Goal: Navigation & Orientation: Find specific page/section

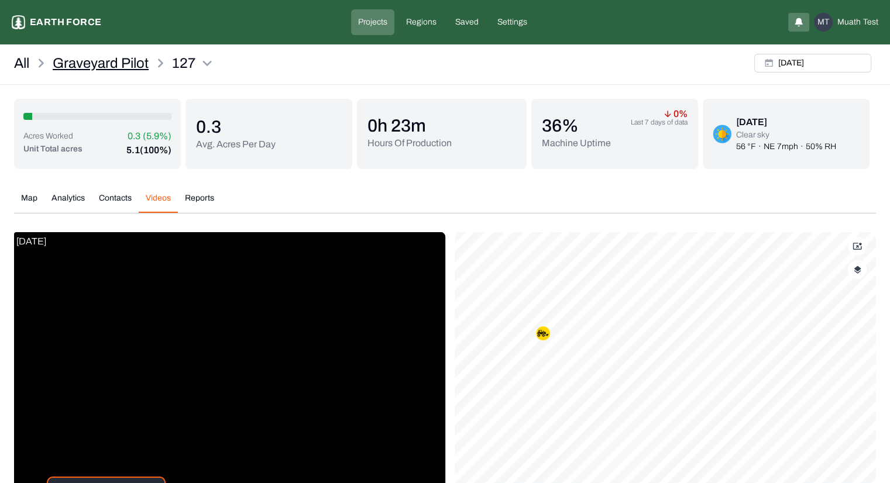
click at [122, 68] on p "Graveyard Pilot" at bounding box center [101, 63] width 96 height 19
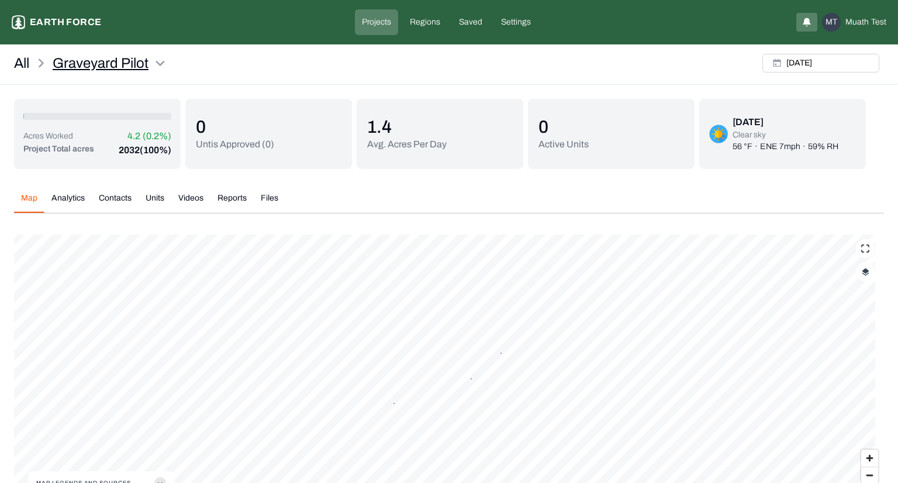
click at [115, 64] on html "Graveyard Pilot Earth force Projects Regions Saved Settings MT Muath Test All G…" at bounding box center [449, 281] width 898 height 562
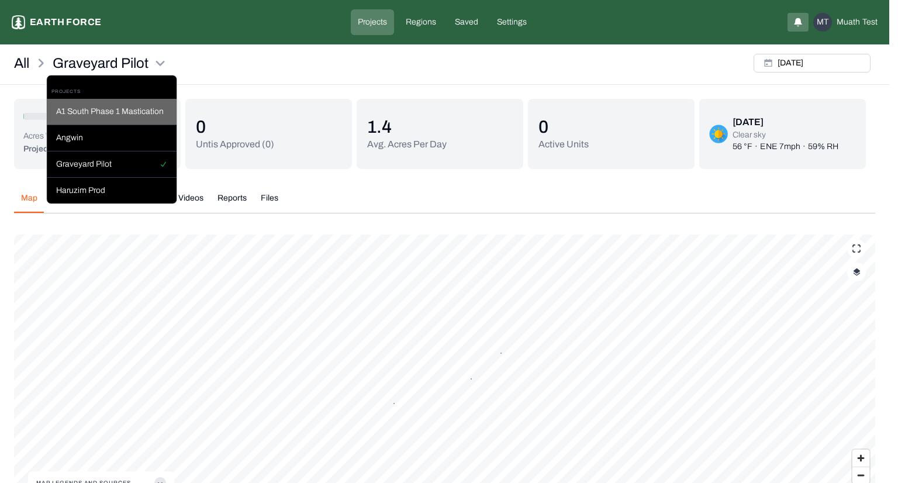
click at [117, 109] on div "A1 South Phase 1 Mastication" at bounding box center [112, 112] width 130 height 26
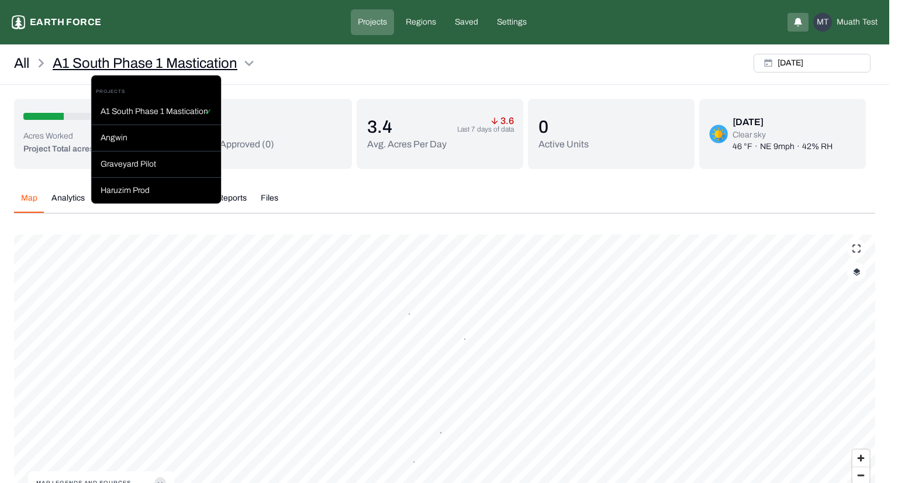
click at [126, 64] on html "A1 South Phase 1 Mastication Earth force Projects Regions Saved Settings MT Mua…" at bounding box center [449, 281] width 898 height 562
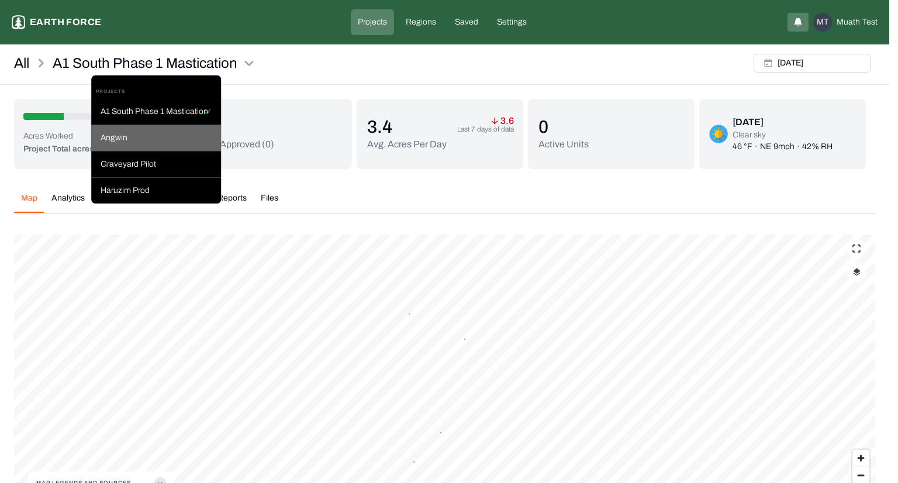
click at [127, 133] on div "Angwin" at bounding box center [156, 138] width 130 height 26
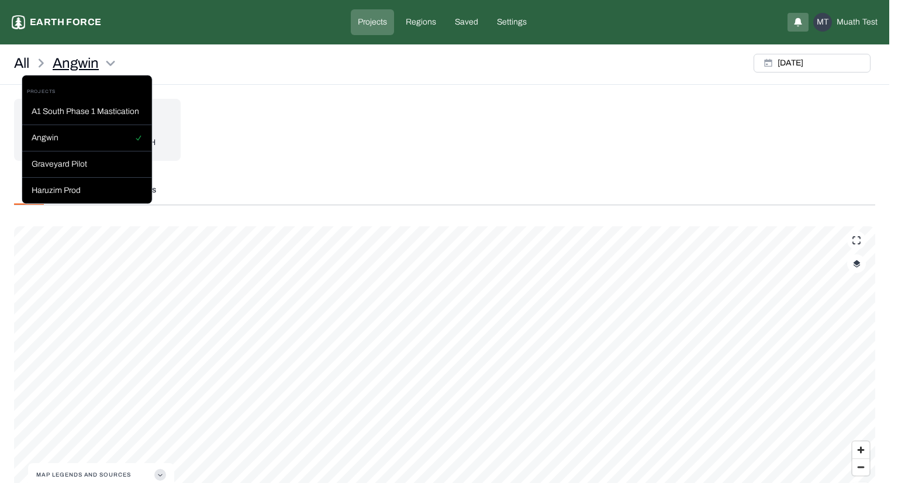
click at [84, 64] on html "Angwin Earth force Projects Regions Saved Settings MT Muath Test All Angwin Wed…" at bounding box center [449, 277] width 898 height 554
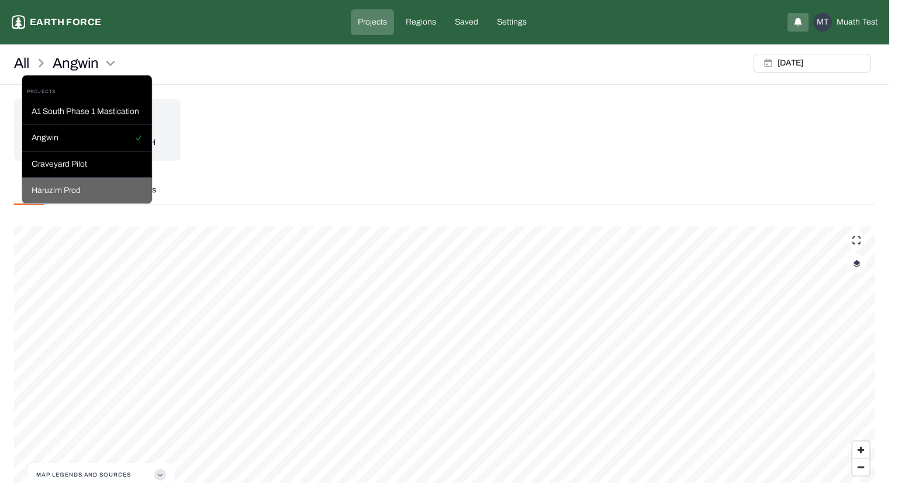
click at [66, 195] on div "Haruzim Prod" at bounding box center [87, 191] width 130 height 26
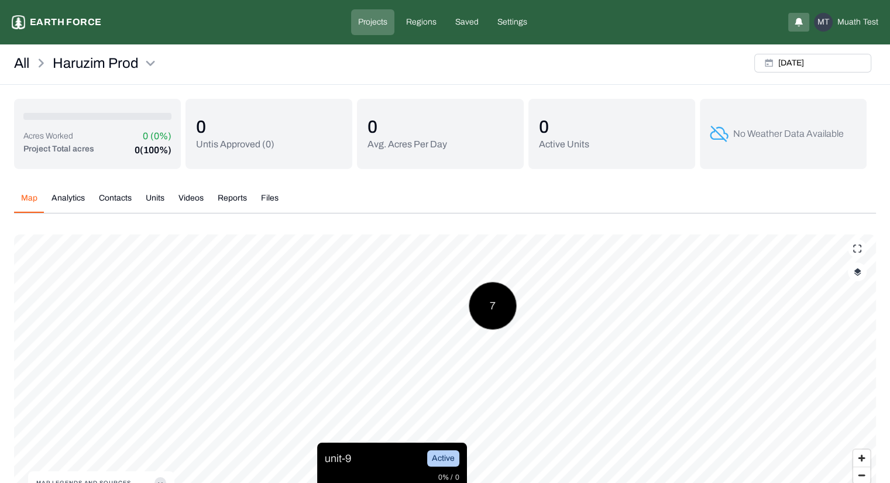
click at [358, 459] on div "unit-9 Active" at bounding box center [392, 458] width 135 height 16
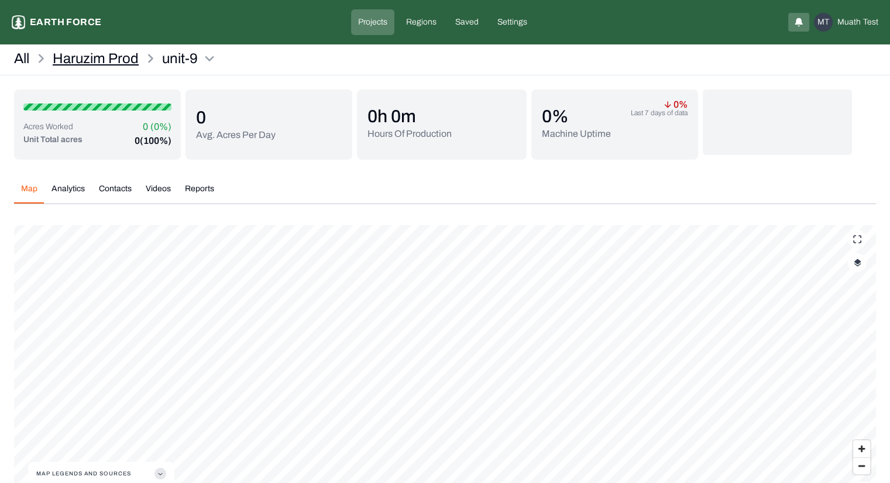
click at [91, 61] on p "Haruzim Prod" at bounding box center [96, 58] width 86 height 19
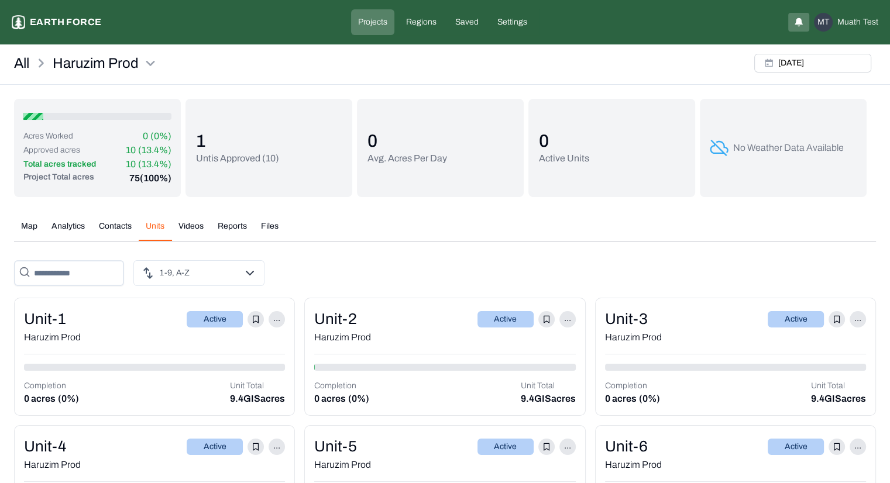
click at [150, 105] on div "Acres Worked 0 (0%) Approved acres 10 (13.4%) Total acres tracked 10 (13.4%) Pr…" at bounding box center [445, 385] width 862 height 572
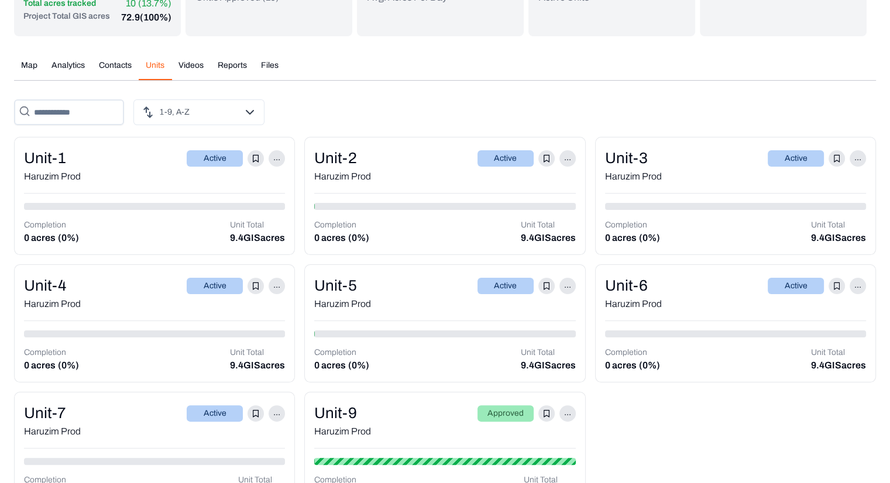
scroll to position [201, 0]
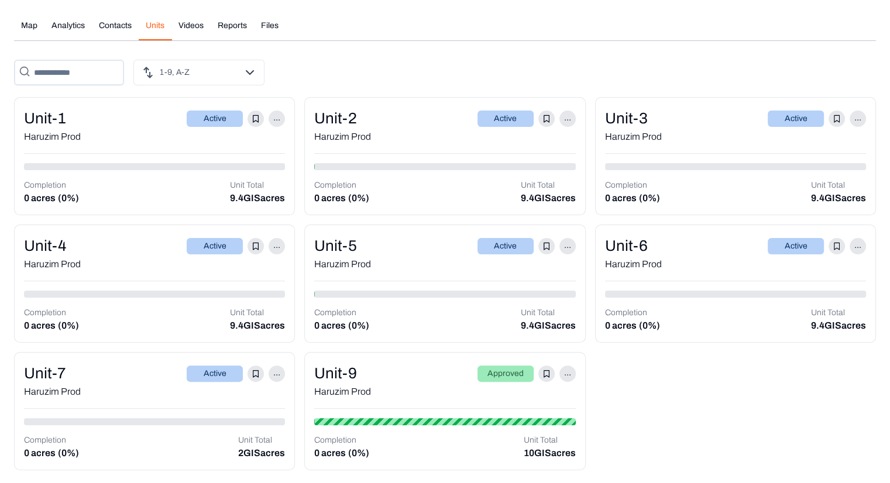
click at [406, 370] on div "unit-9 Approved ..." at bounding box center [444, 373] width 261 height 23
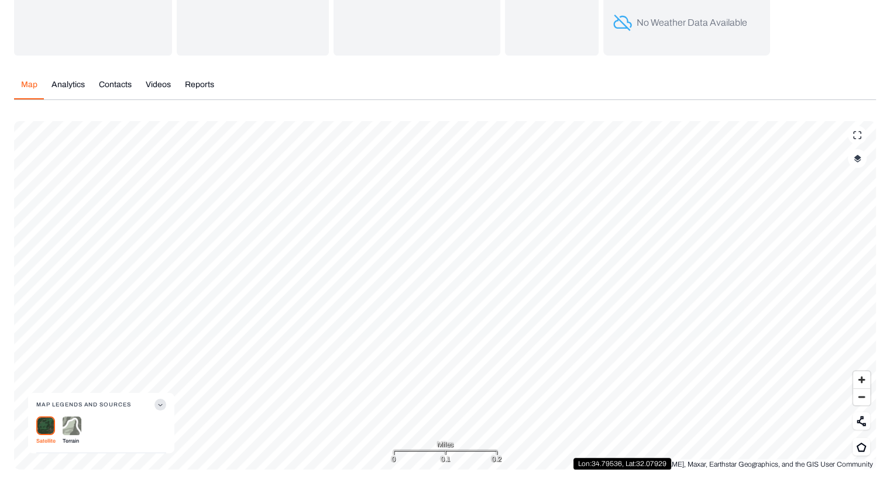
scroll to position [104, 0]
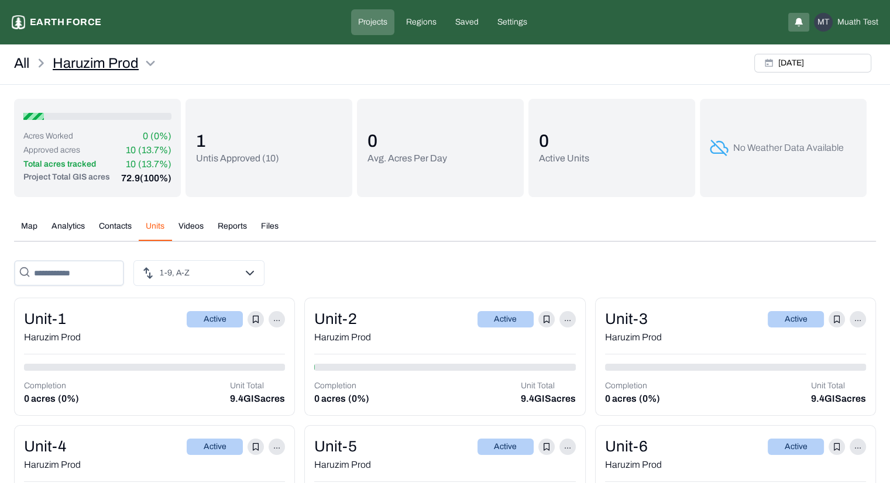
click at [120, 60] on html "Haruzim Prod Earth force Projects Regions Saved Settings MT Muath Test All Haru…" at bounding box center [445, 342] width 890 height 685
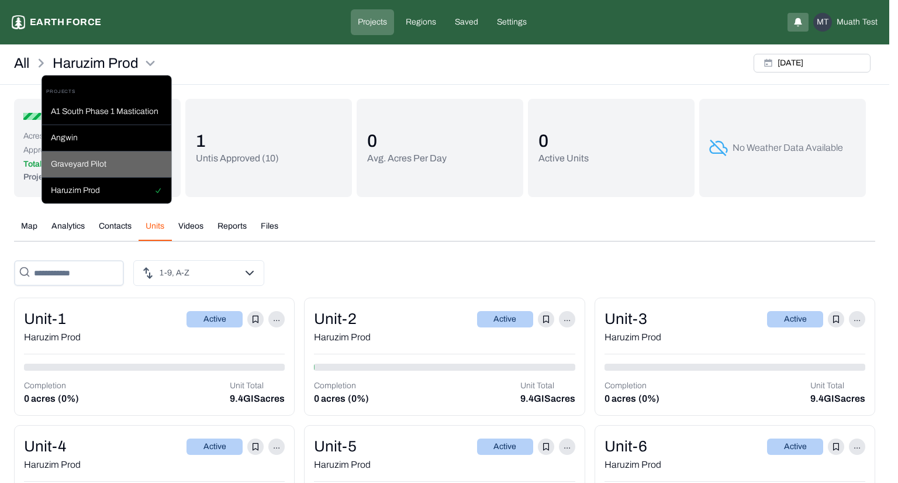
click at [108, 157] on div "Graveyard Pilot" at bounding box center [107, 164] width 130 height 26
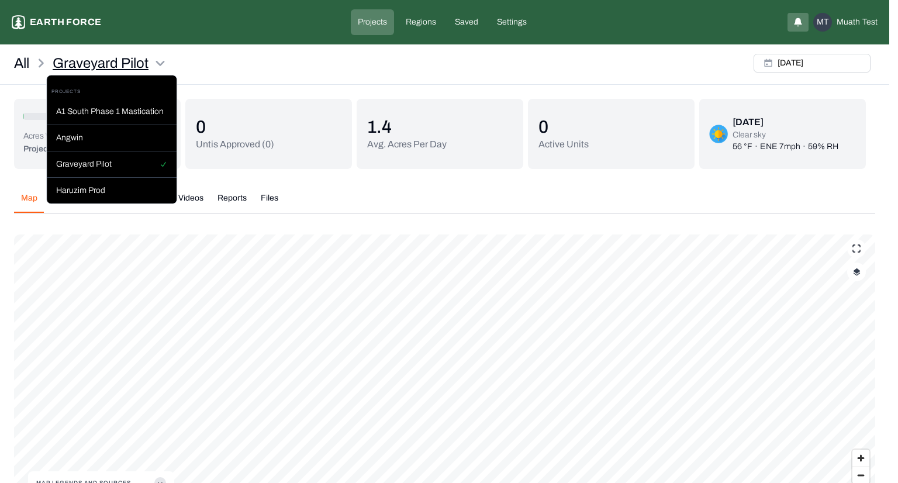
click at [101, 67] on html "Graveyard Pilot Earth force Projects Regions Saved Settings MT Muath Test All G…" at bounding box center [449, 281] width 898 height 562
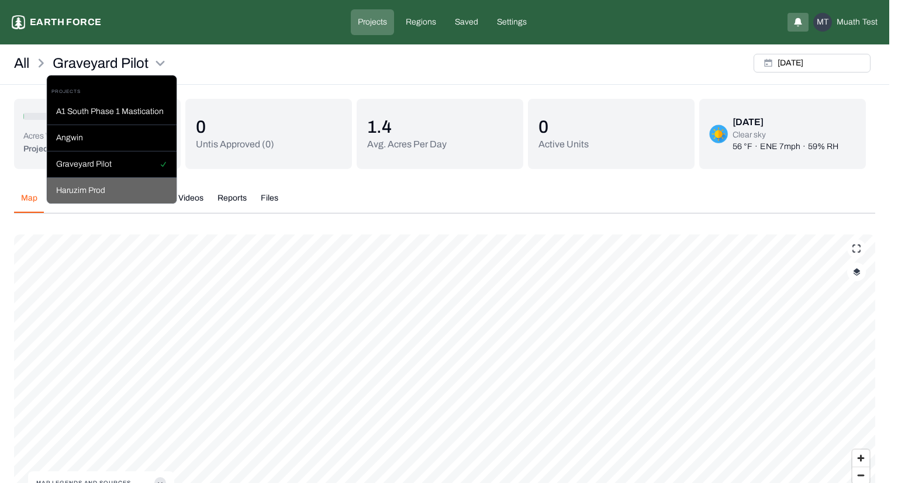
click at [104, 190] on div "Haruzim Prod" at bounding box center [112, 191] width 130 height 26
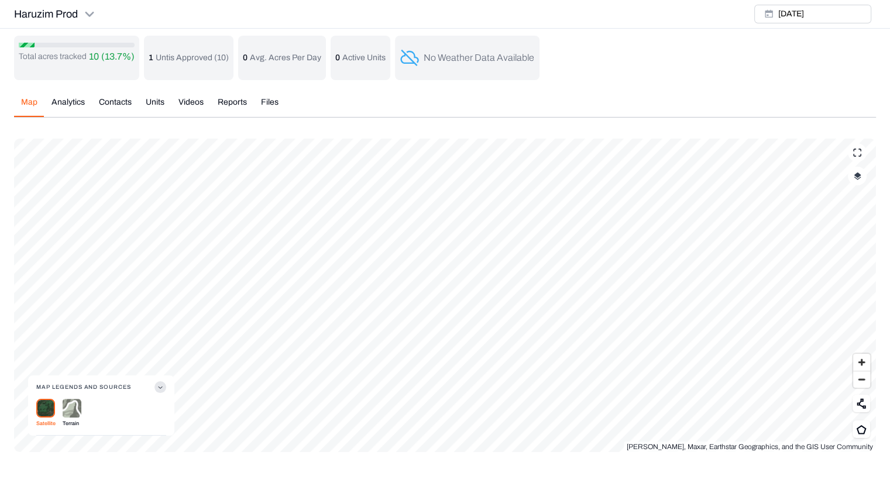
click at [854, 151] on icon at bounding box center [856, 152] width 9 height 9
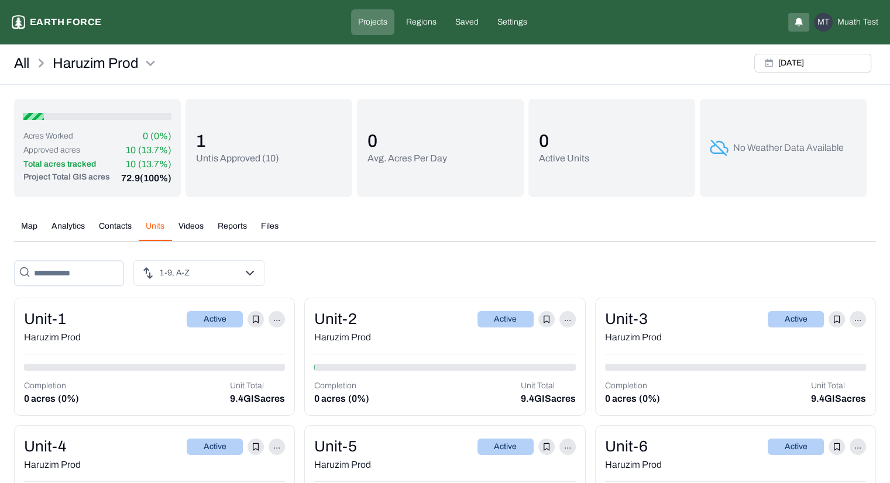
click at [159, 223] on button "Units" at bounding box center [155, 230] width 33 height 20
click at [164, 328] on div "unit-1 Active ..." at bounding box center [154, 319] width 261 height 23
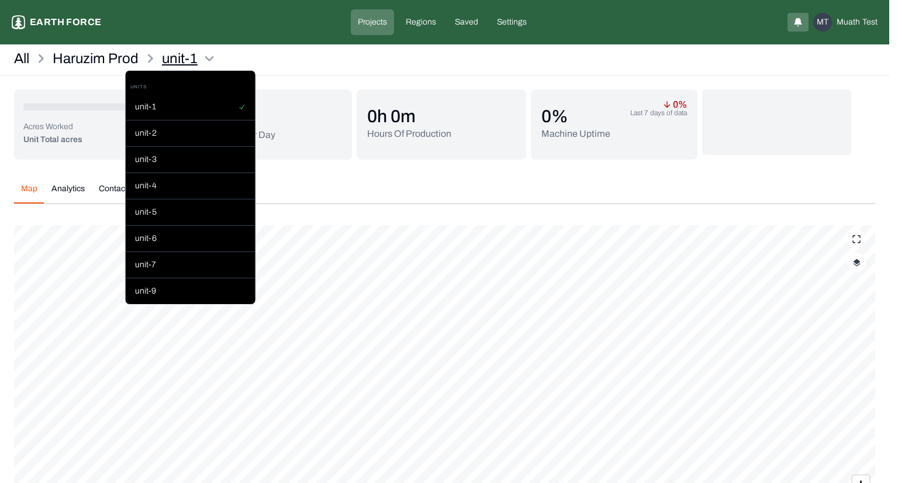
click at [170, 65] on html "unit-1 Earth force Projects Regions Saved Settings MT Muath Test All Haruzim Pr…" at bounding box center [449, 294] width 898 height 588
click at [160, 287] on div "unit-9" at bounding box center [191, 291] width 130 height 26
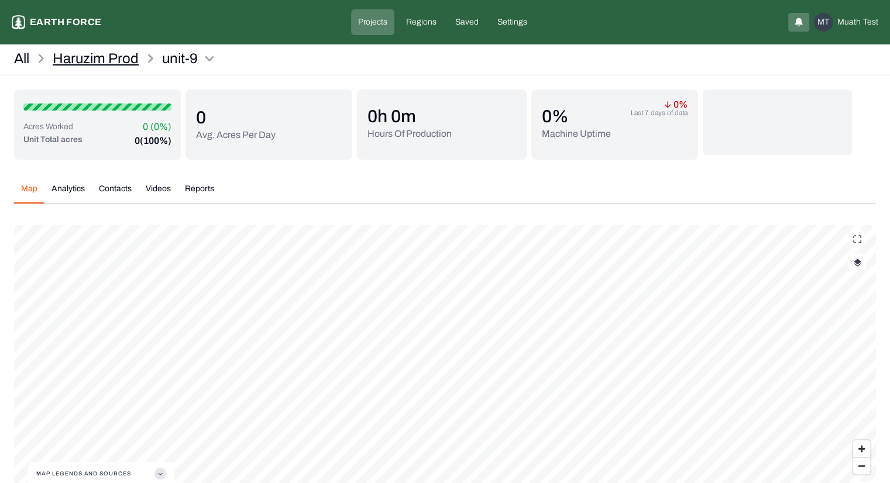
click at [109, 59] on p "Haruzim Prod" at bounding box center [96, 58] width 86 height 19
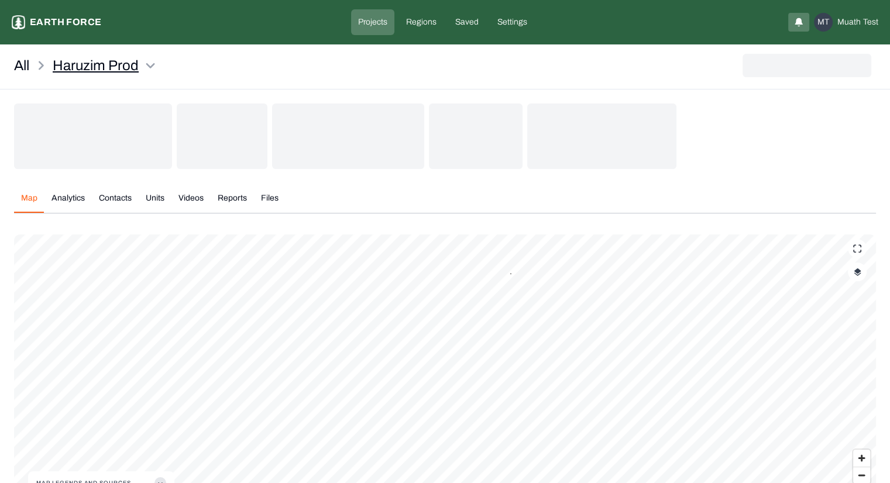
click at [109, 59] on html "Haruzim Prod Earth force Projects Regions Saved Settings MT Muath Test All Haru…" at bounding box center [445, 281] width 890 height 562
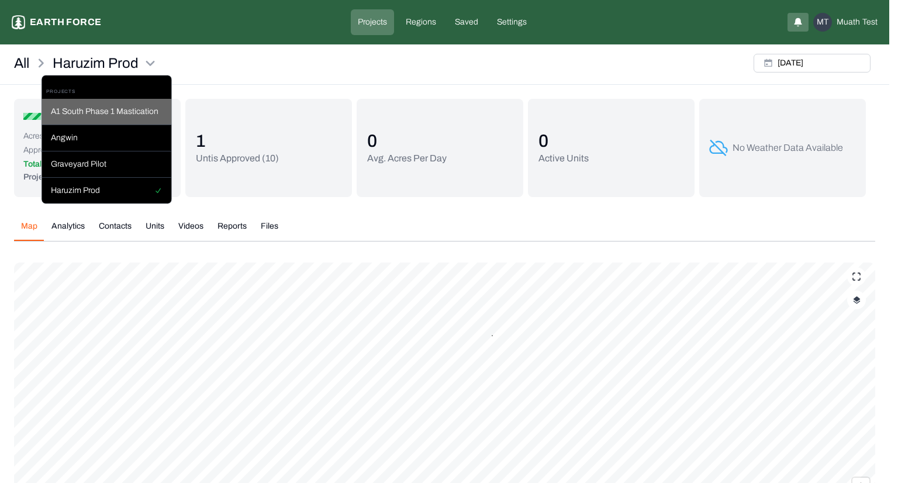
click at [84, 121] on div "A1 South Phase 1 Mastication" at bounding box center [107, 112] width 130 height 26
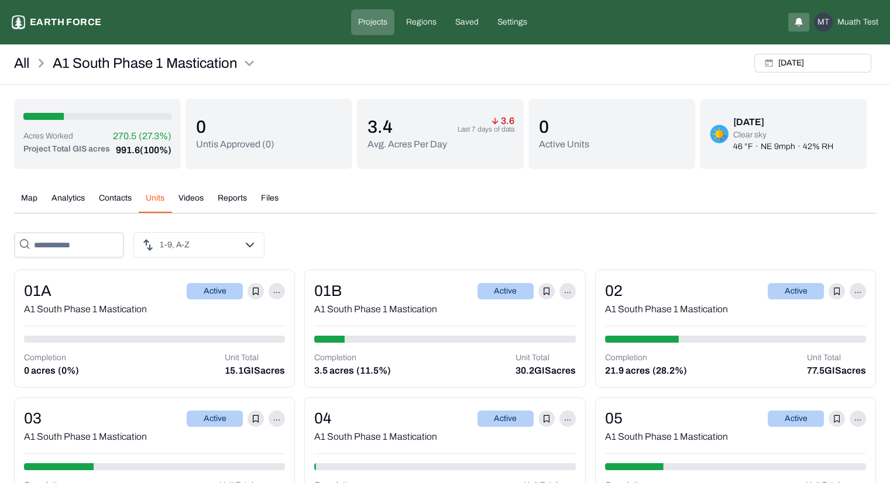
click at [164, 202] on button "Units" at bounding box center [155, 202] width 33 height 20
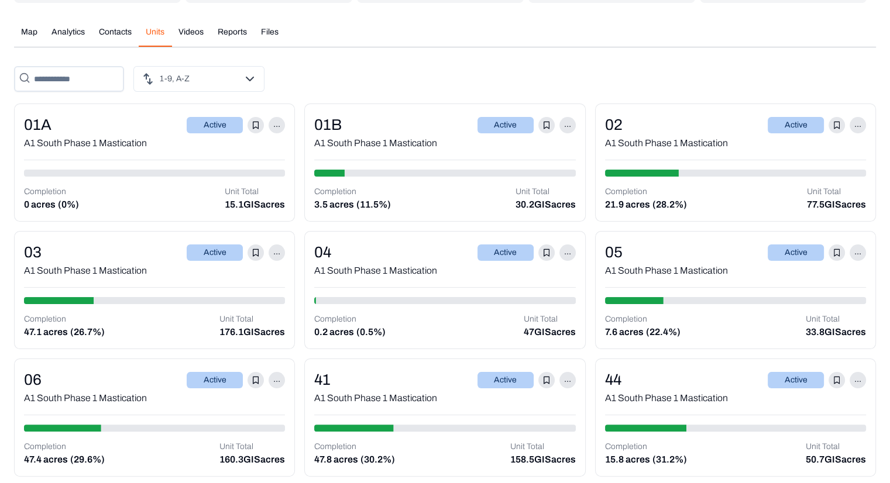
scroll to position [167, 0]
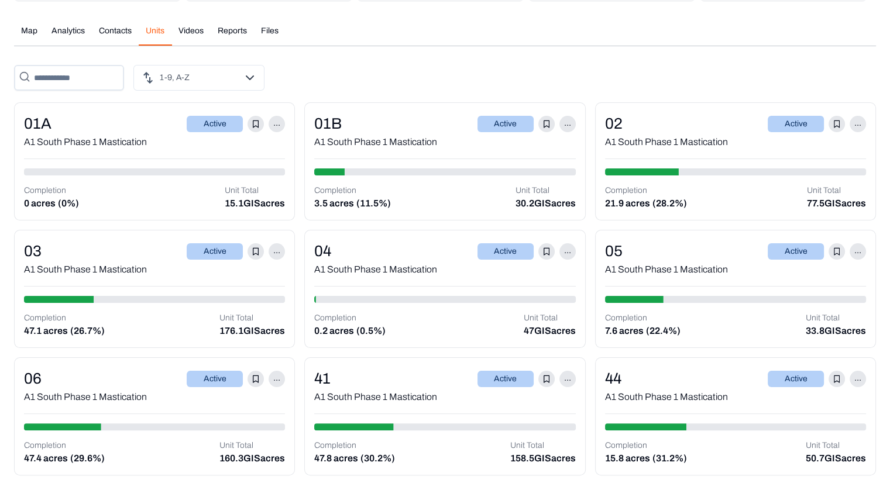
click at [152, 272] on div "A1 South Phase 1 Mastication" at bounding box center [154, 270] width 261 height 14
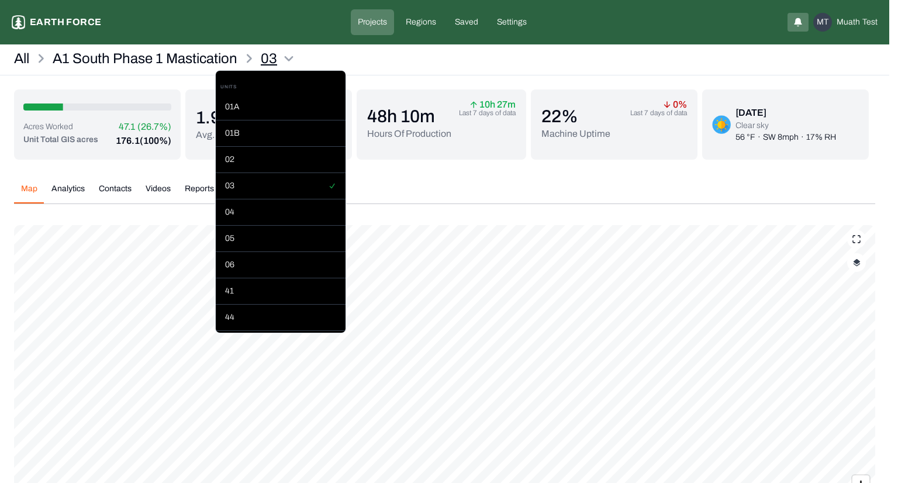
click at [270, 58] on html "03 Earth force Projects Regions Saved Settings MT Muath Test All A1 South Phase…" at bounding box center [449, 294] width 898 height 588
click at [261, 213] on div "04" at bounding box center [281, 212] width 130 height 26
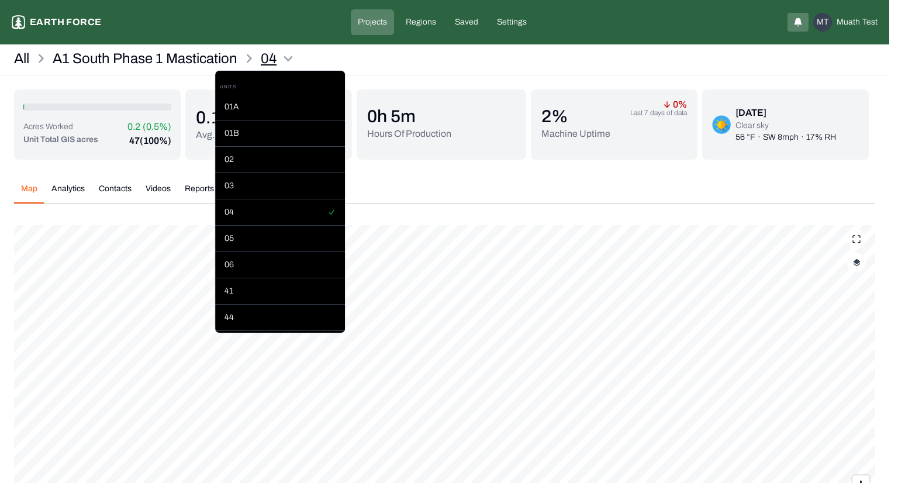
click at [271, 59] on html "04 Earth force Projects Regions Saved Settings MT Muath Test All A1 South Phase…" at bounding box center [449, 294] width 898 height 588
click at [257, 241] on div "05" at bounding box center [280, 239] width 130 height 26
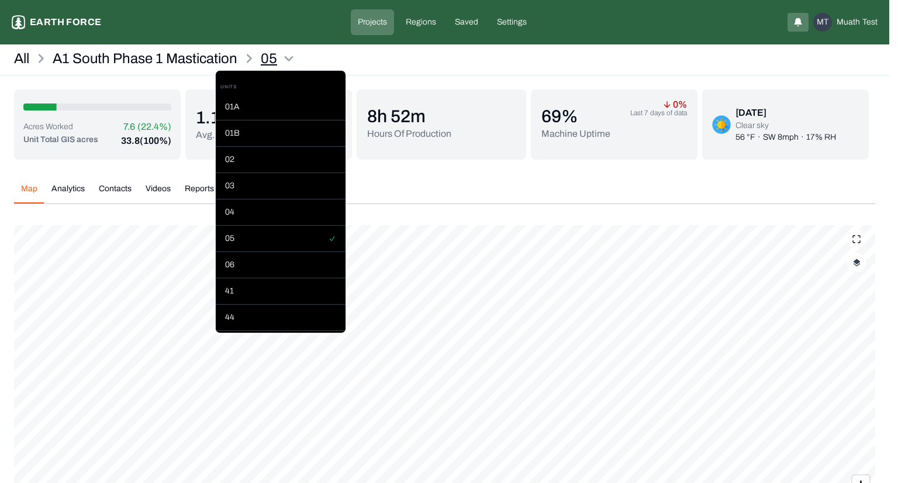
click at [271, 56] on html "05 Earth force Projects Regions Saved Settings MT Muath Test All A1 South Phase…" at bounding box center [449, 294] width 898 height 588
click at [262, 263] on div "06" at bounding box center [281, 265] width 130 height 26
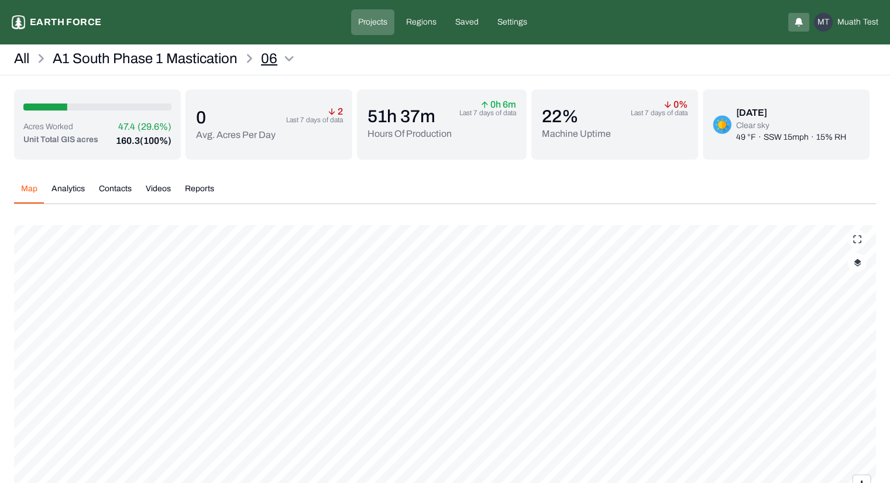
click at [271, 56] on html "06 Earth force Projects Regions Saved Settings MT Muath Test All A1 South Phase…" at bounding box center [445, 294] width 890 height 588
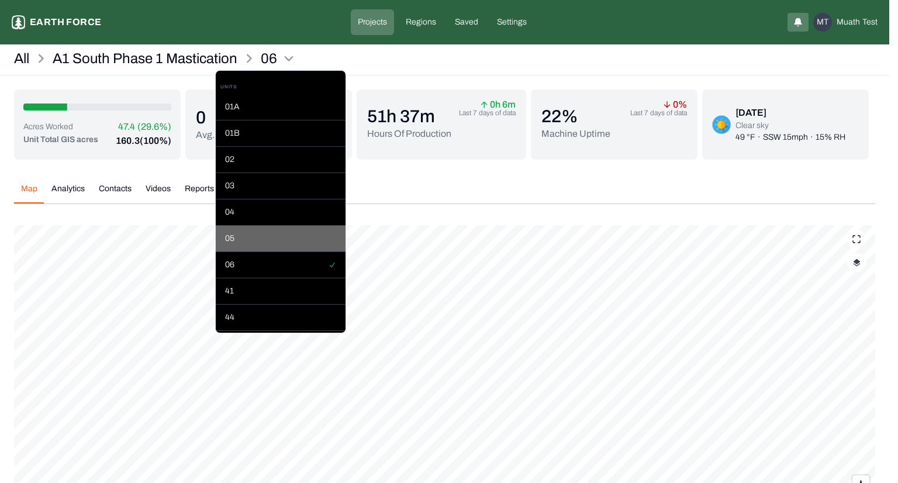
click at [267, 232] on div "05" at bounding box center [281, 239] width 130 height 26
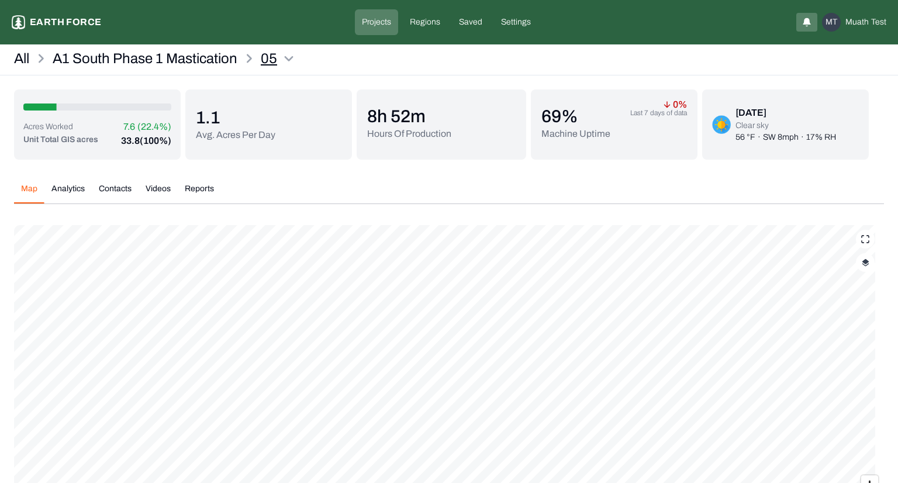
click at [265, 58] on html "05 Earth force Projects Regions Saved Settings MT Muath Test All A1 South Phase…" at bounding box center [449, 294] width 898 height 588
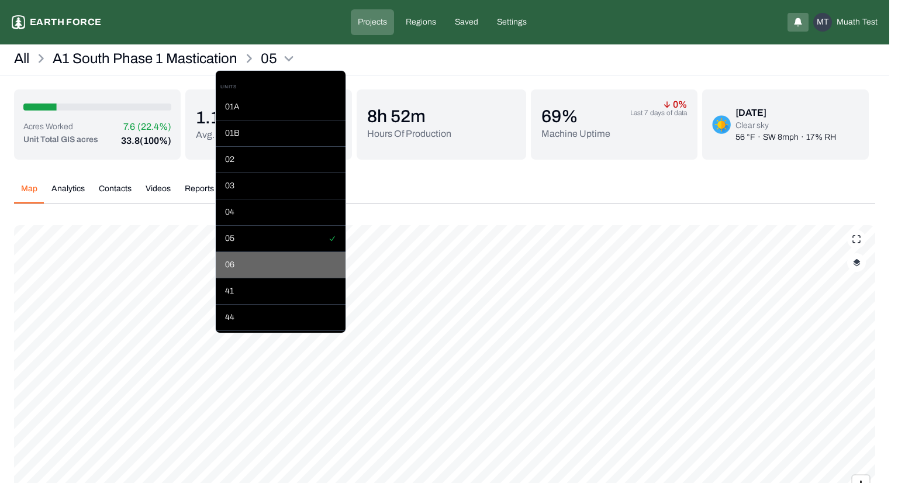
click at [260, 261] on div "06" at bounding box center [281, 265] width 130 height 26
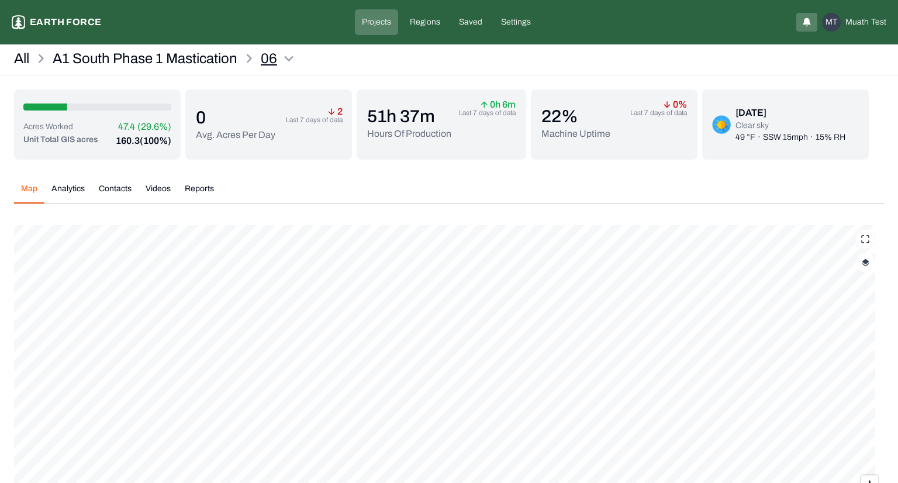
click at [274, 54] on html "06 Earth force Projects Regions Saved Settings MT Muath Test All A1 South Phase…" at bounding box center [449, 294] width 898 height 588
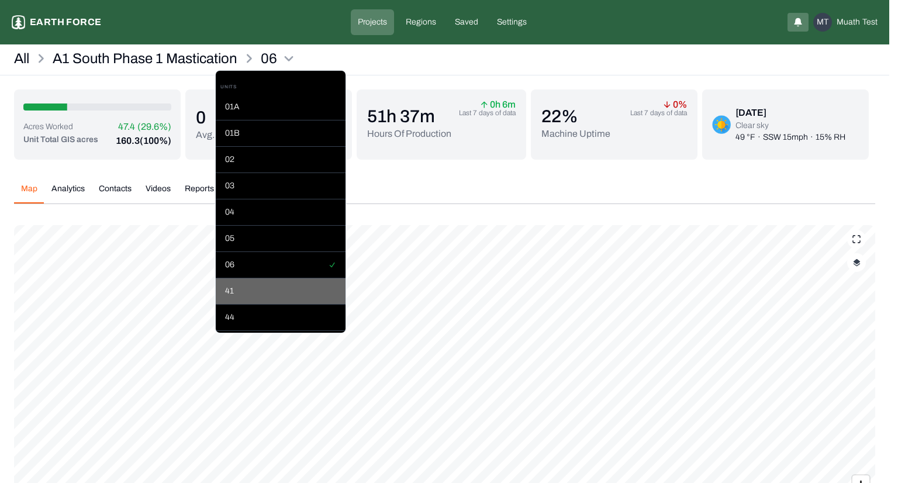
click at [249, 292] on div "41" at bounding box center [281, 291] width 130 height 26
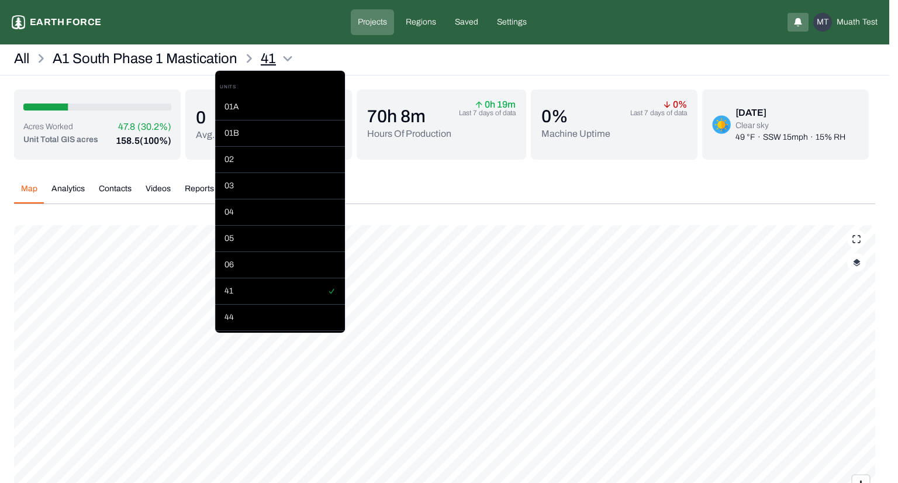
click at [270, 59] on html "41 Earth force Projects Regions Saved Settings MT Muath Test All A1 South Phase…" at bounding box center [449, 294] width 898 height 588
click at [271, 313] on div "44" at bounding box center [280, 318] width 130 height 26
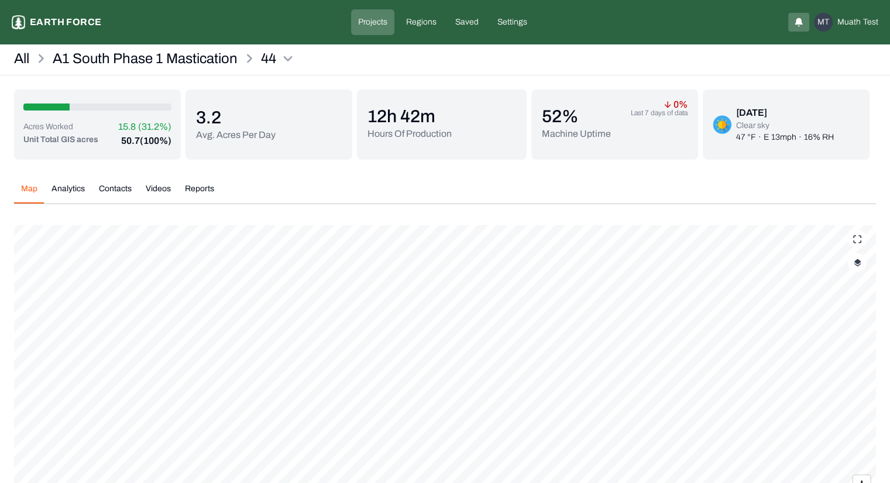
click at [372, 20] on p "Projects" at bounding box center [372, 22] width 29 height 12
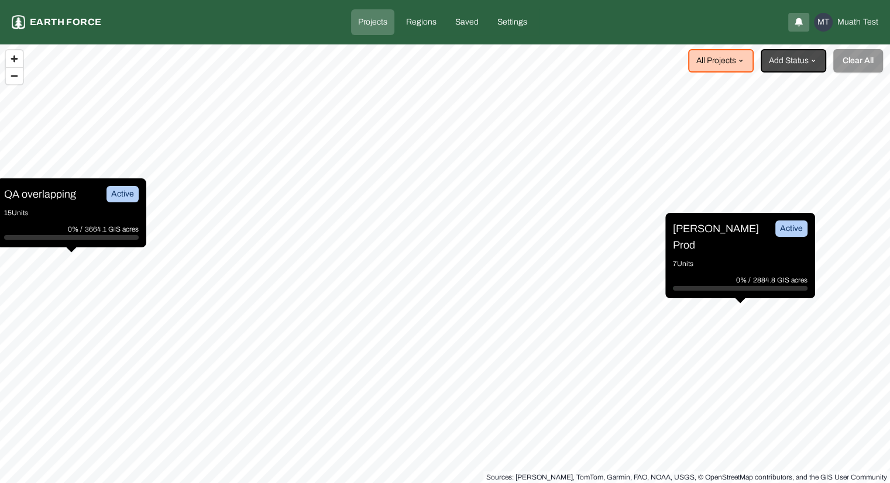
click at [75, 205] on div "QA overlapping Active 15 Units 0% / 3664.1 GIS acres" at bounding box center [71, 212] width 150 height 69
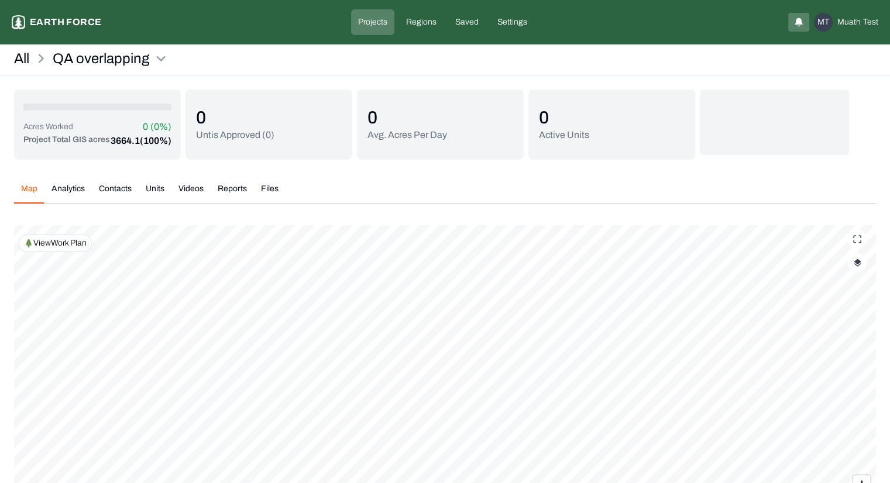
click at [87, 26] on p "Earth force" at bounding box center [65, 22] width 71 height 14
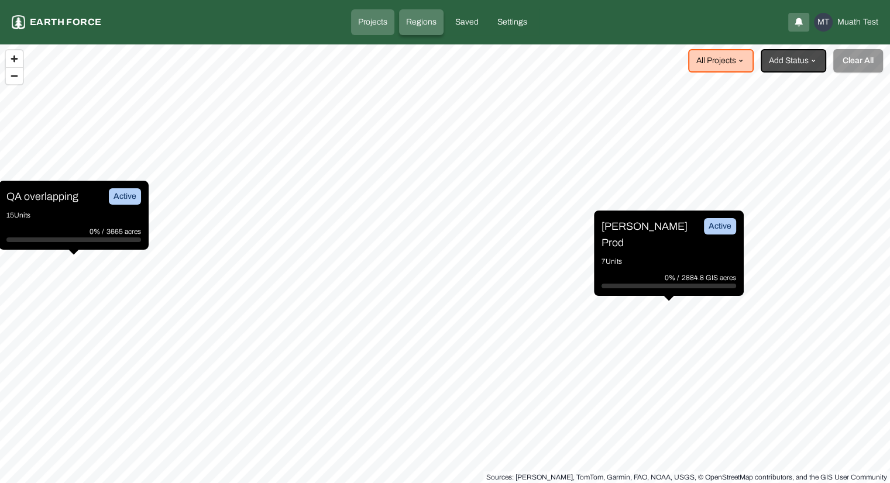
click at [429, 24] on p "Regions" at bounding box center [421, 22] width 30 height 12
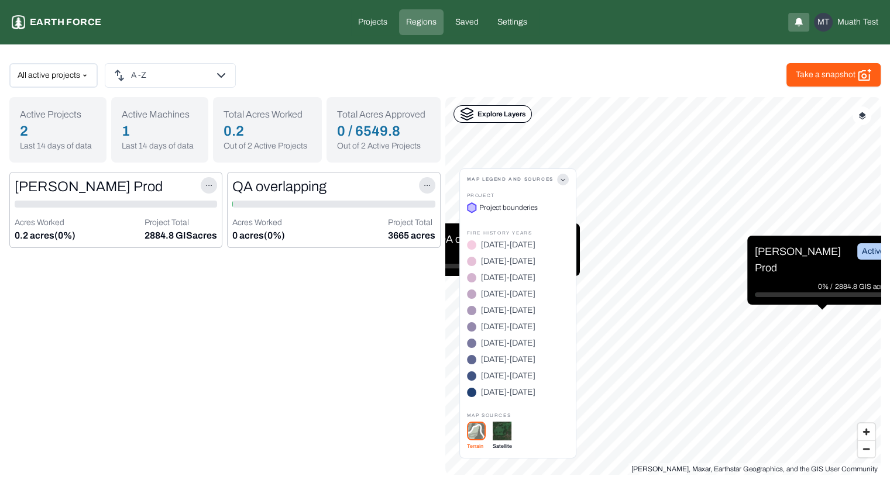
click at [562, 175] on icon "button" at bounding box center [563, 180] width 12 height 12
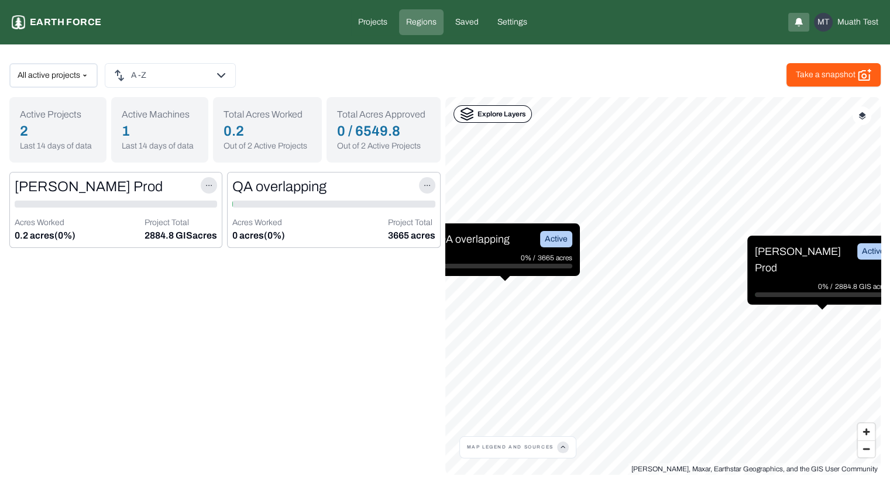
click at [505, 116] on p "Explore Layers" at bounding box center [501, 114] width 48 height 12
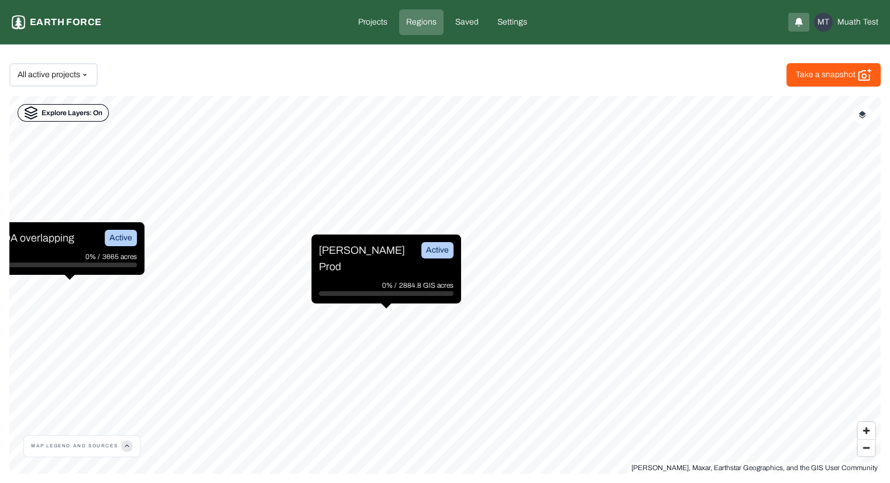
click at [91, 113] on p "Explore Layers: On" at bounding box center [72, 113] width 61 height 12
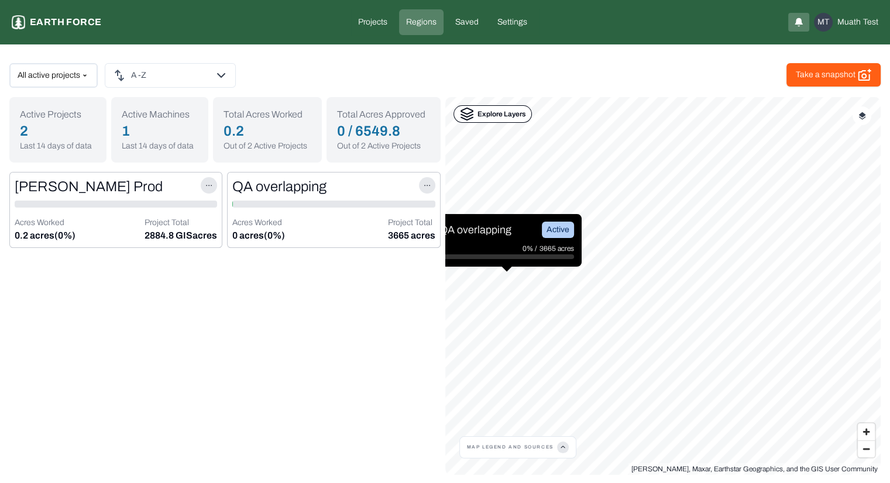
click at [480, 229] on p "QA overlapping" at bounding box center [475, 230] width 72 height 16
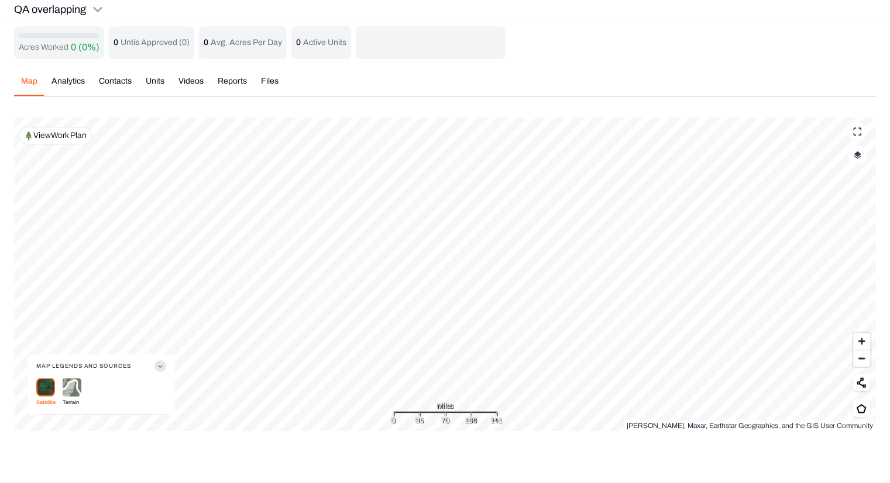
click at [860, 156] on img "button" at bounding box center [857, 155] width 8 height 8
click at [847, 208] on "Project Boundaries" at bounding box center [845, 209] width 21 height 12
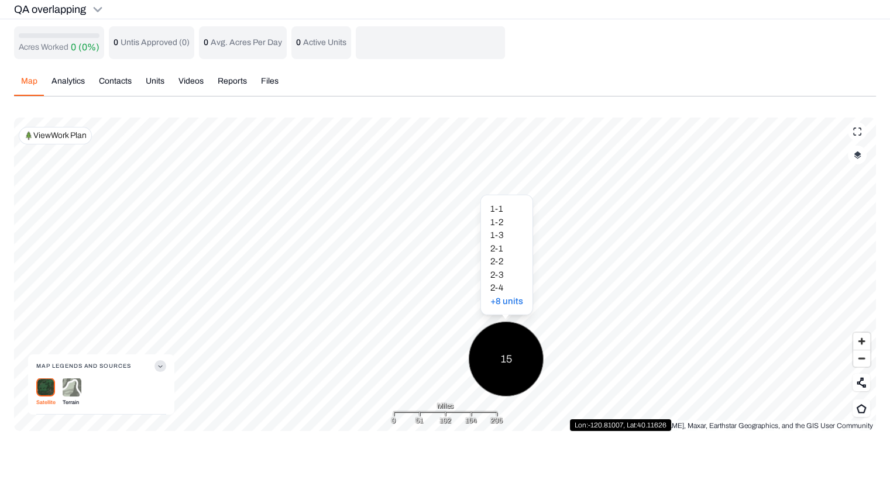
click at [510, 354] on div "15" at bounding box center [505, 359] width 75 height 75
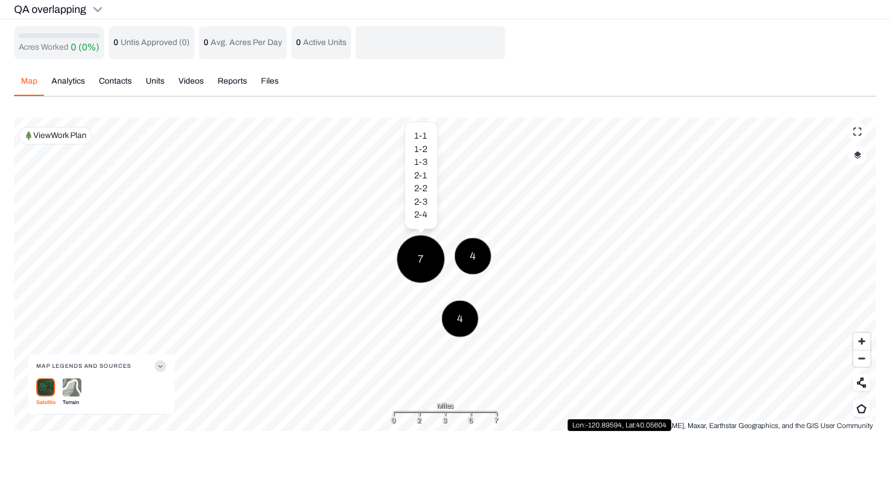
click at [423, 256] on div "7" at bounding box center [421, 259] width 48 height 48
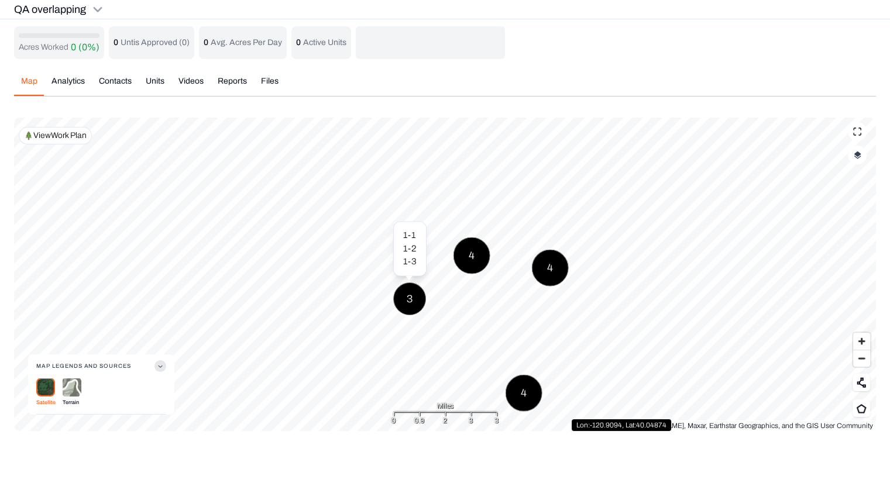
click at [405, 299] on div "3" at bounding box center [409, 298] width 33 height 33
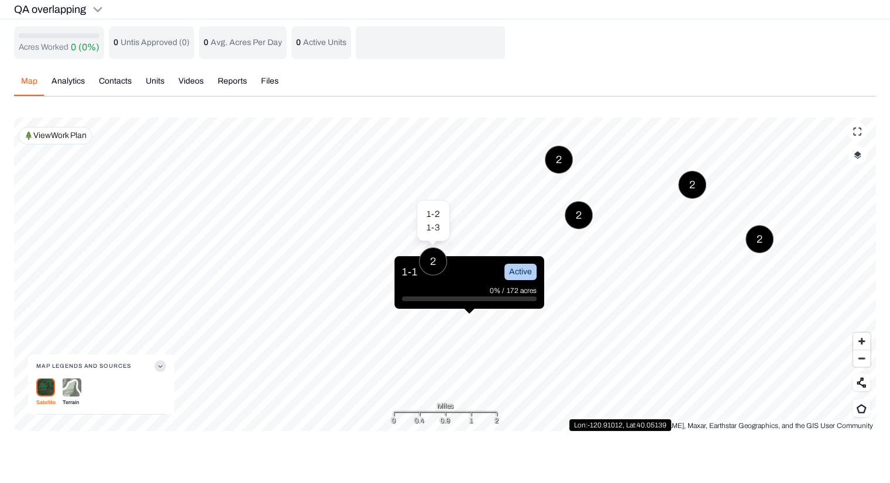
click at [432, 251] on div "2" at bounding box center [433, 261] width 28 height 28
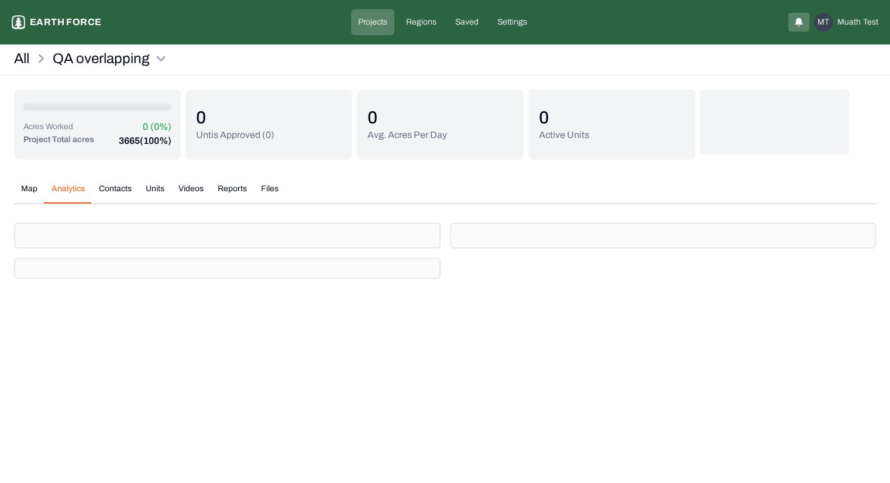
click at [63, 190] on button "Analytics" at bounding box center [67, 193] width 47 height 20
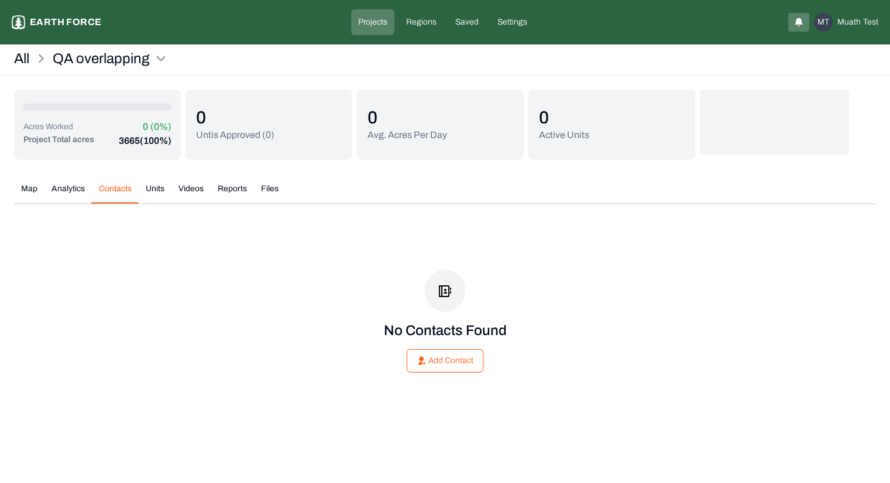
click at [103, 192] on button "Contacts" at bounding box center [115, 193] width 47 height 20
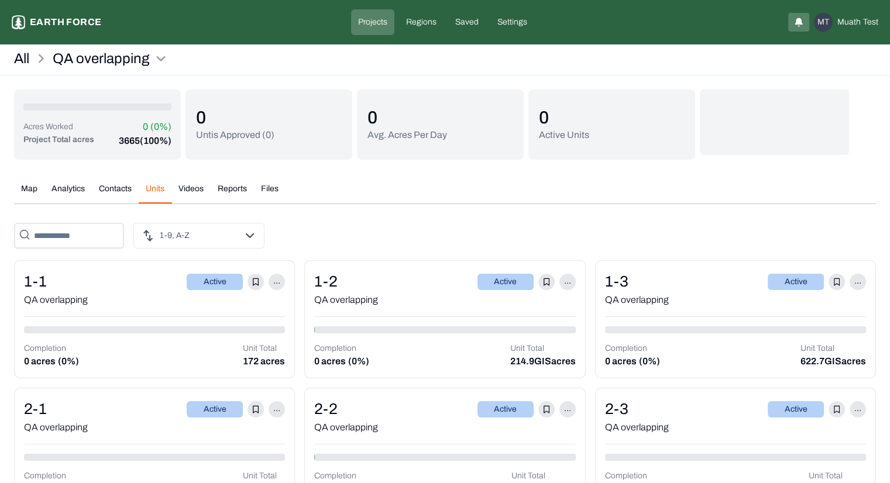
click at [153, 186] on button "Units" at bounding box center [155, 193] width 33 height 20
click at [261, 281] on div at bounding box center [255, 282] width 16 height 16
click at [550, 278] on div at bounding box center [546, 282] width 16 height 16
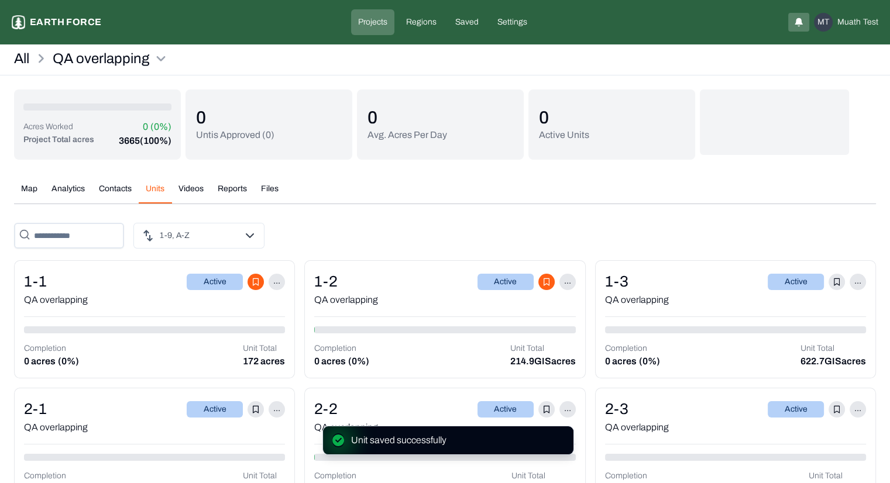
click at [835, 280] on icon at bounding box center [836, 282] width 6 height 8
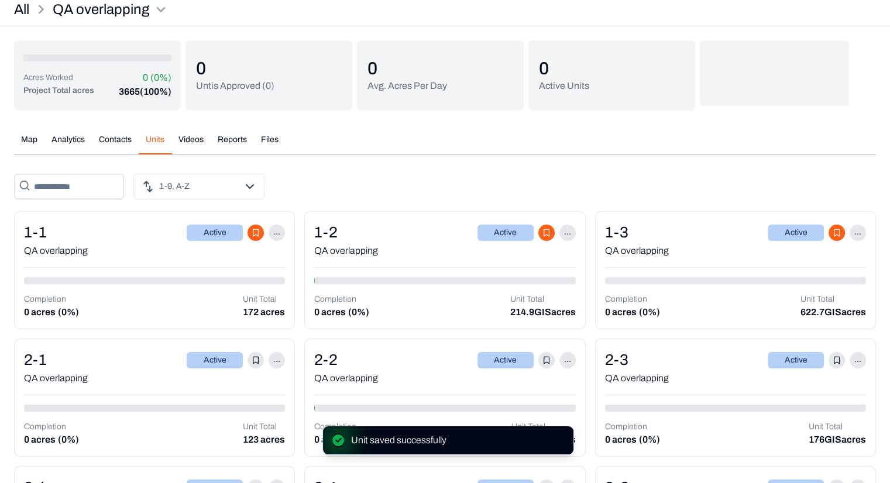
scroll to position [61, 0]
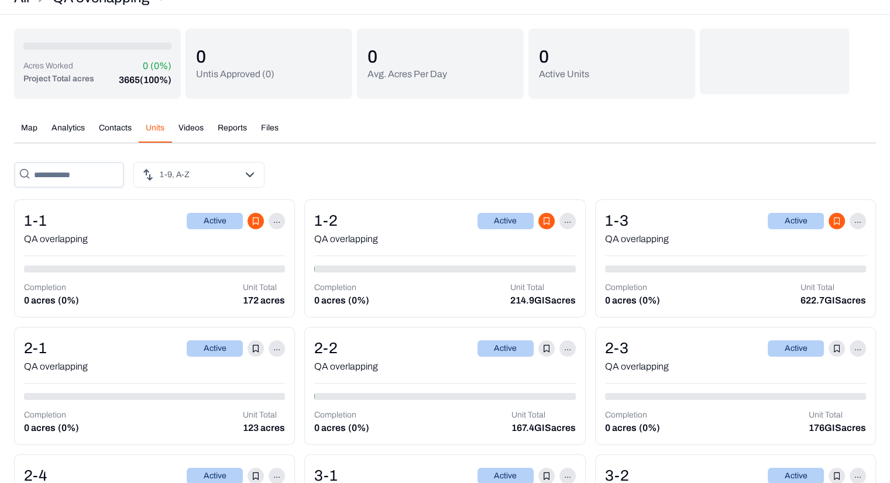
click at [251, 343] on div at bounding box center [255, 348] width 16 height 16
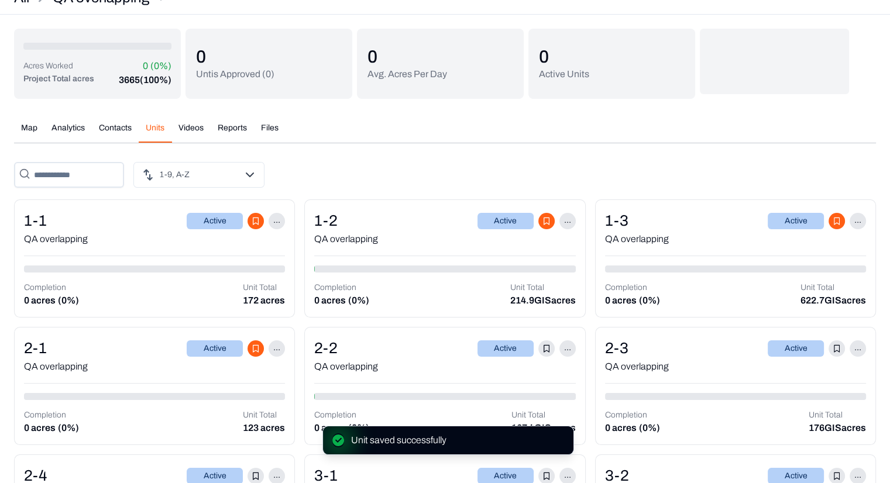
scroll to position [0, 0]
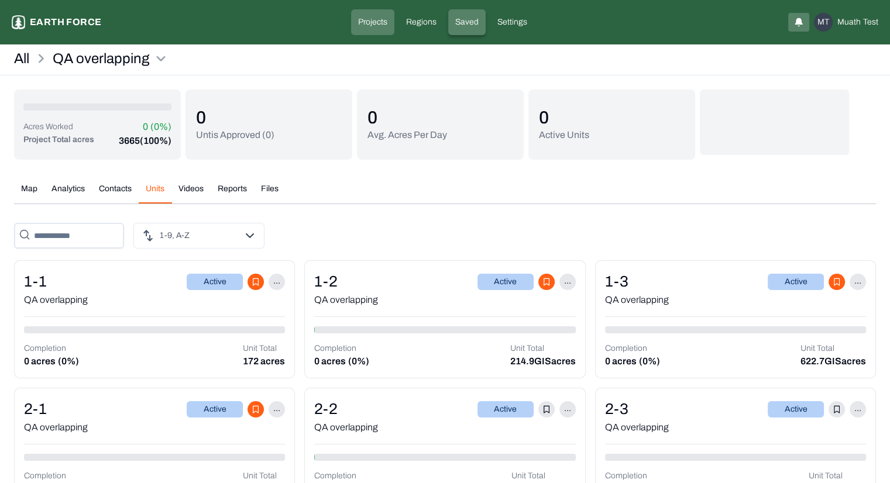
click at [465, 27] on p "Saved" at bounding box center [466, 22] width 23 height 12
